Goal: Task Accomplishment & Management: Manage account settings

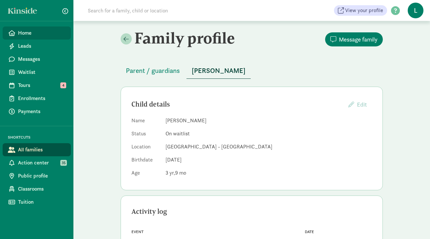
click at [22, 34] on span "Home" at bounding box center [41, 33] width 47 height 8
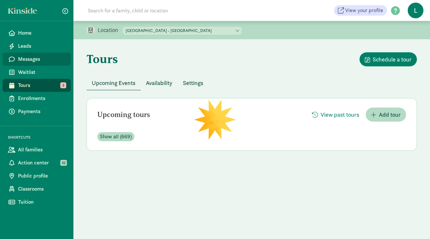
click at [39, 58] on span "Messages" at bounding box center [41, 59] width 47 height 8
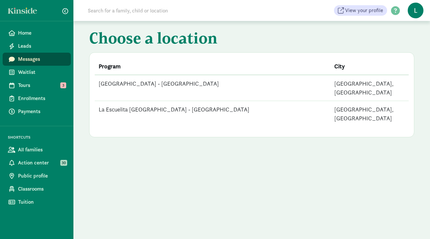
click at [192, 101] on td "La Escuelita [GEOGRAPHIC_DATA] - [GEOGRAPHIC_DATA]" at bounding box center [212, 114] width 235 height 26
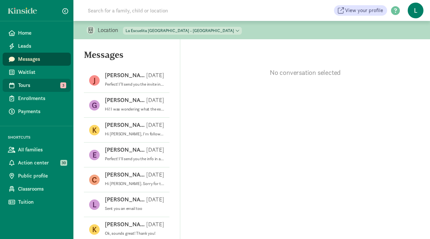
click at [29, 82] on span "Tours" at bounding box center [41, 86] width 47 height 8
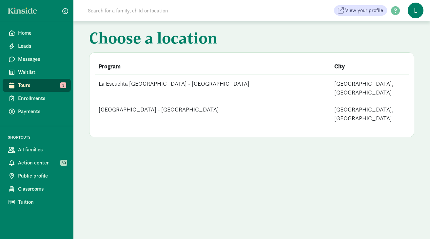
click at [158, 77] on td "La Escuelita [GEOGRAPHIC_DATA] - [GEOGRAPHIC_DATA]" at bounding box center [212, 88] width 235 height 26
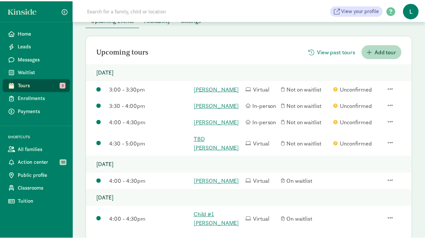
scroll to position [64, 0]
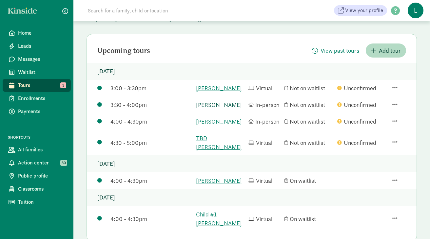
click at [212, 105] on link "Jasper Krone-Wolf" at bounding box center [220, 105] width 49 height 9
click at [395, 139] on span "button" at bounding box center [394, 142] width 5 height 6
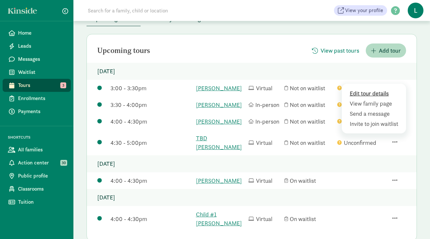
click at [376, 99] on div "Edit tour details" at bounding box center [374, 103] width 51 height 9
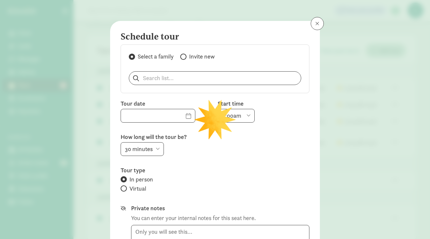
type input "08/14/2025"
select select "4:30pm"
radio input "false"
radio input "true"
type textarea "Hello! The tour needs to be rescheduled at 4:30pm. Please let me know if this d…"
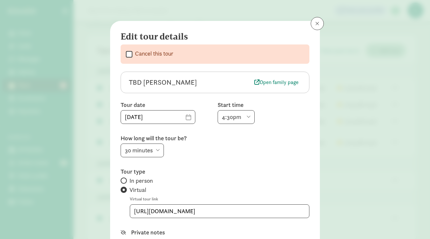
click at [129, 52] on input "Cancel this tour" at bounding box center [129, 54] width 7 height 9
checkbox input "true"
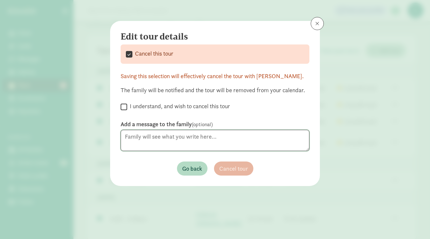
click at [148, 142] on textarea at bounding box center [215, 140] width 189 height 21
type textarea "Please contact if you would like to reschedule (enrollment@laescuelitaschools.c…"
click at [125, 107] on input "I understand, and wish to cancel this tour" at bounding box center [124, 107] width 7 height 9
checkbox input "true"
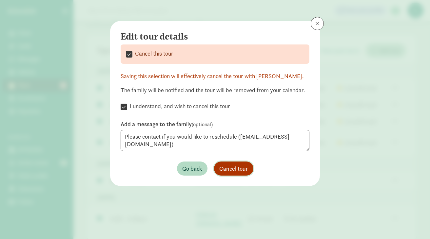
click at [220, 167] on span "Cancel tour" at bounding box center [233, 168] width 29 height 9
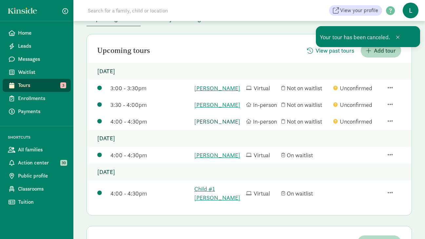
click at [209, 126] on link "[PERSON_NAME]" at bounding box center [218, 121] width 48 height 9
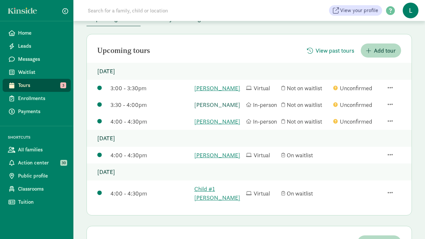
click at [207, 109] on link "Jasper Krone-Wolf" at bounding box center [218, 105] width 48 height 9
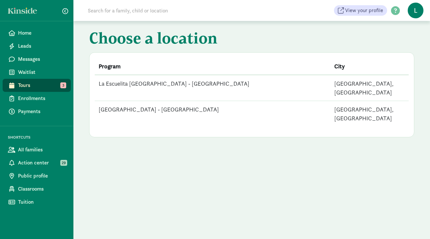
click at [178, 77] on td "La Escuelita [GEOGRAPHIC_DATA] - [GEOGRAPHIC_DATA]" at bounding box center [212, 88] width 235 height 26
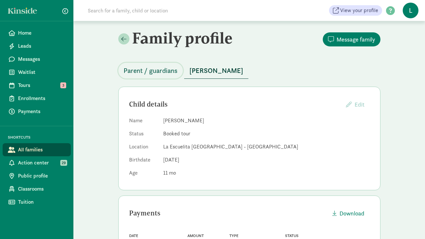
click at [163, 67] on span "Parent / guardians" at bounding box center [150, 71] width 54 height 10
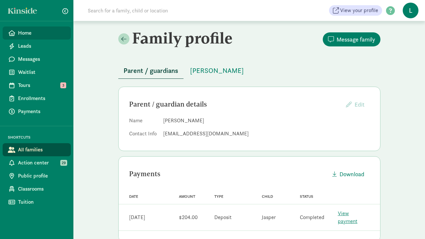
click at [28, 33] on span "Home" at bounding box center [41, 33] width 47 height 8
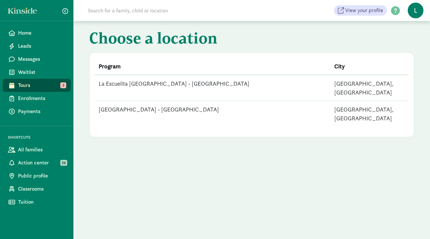
click at [180, 84] on td "La Escuelita [GEOGRAPHIC_DATA] - [GEOGRAPHIC_DATA]" at bounding box center [212, 88] width 235 height 26
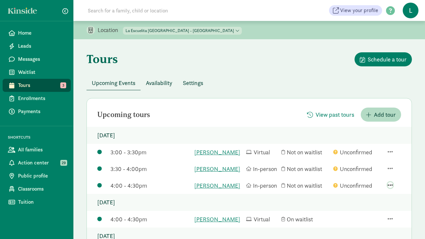
click at [387, 188] on span "button" at bounding box center [389, 185] width 5 height 6
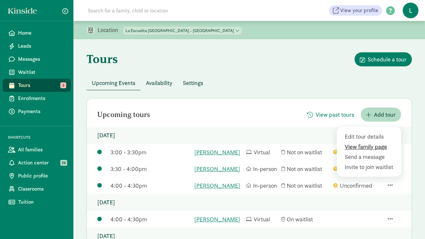
click at [353, 158] on div "View family page" at bounding box center [370, 157] width 51 height 9
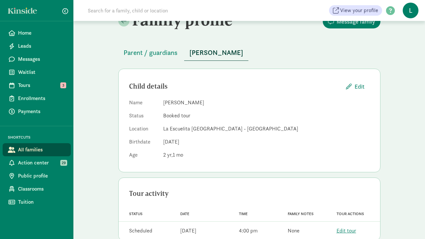
scroll to position [33, 0]
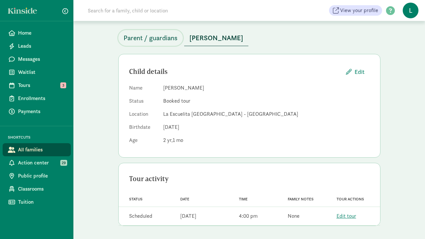
click at [161, 33] on span "Parent / guardians" at bounding box center [150, 38] width 54 height 10
